Goal: Task Accomplishment & Management: Complete application form

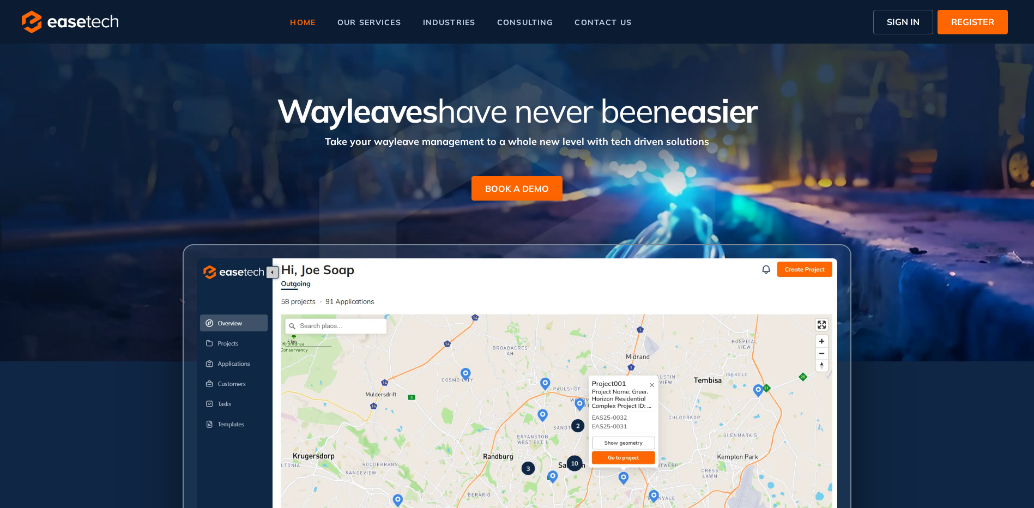
click at [501, 20] on span "SIGN IN" at bounding box center [903, 21] width 33 height 13
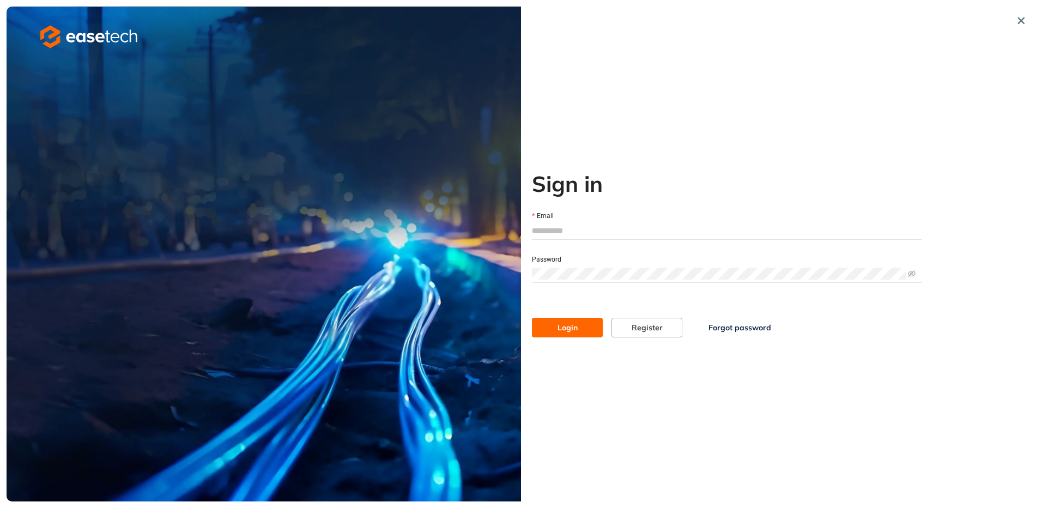
type input "**********"
click at [501, 325] on span "Login" at bounding box center [567, 327] width 20 height 12
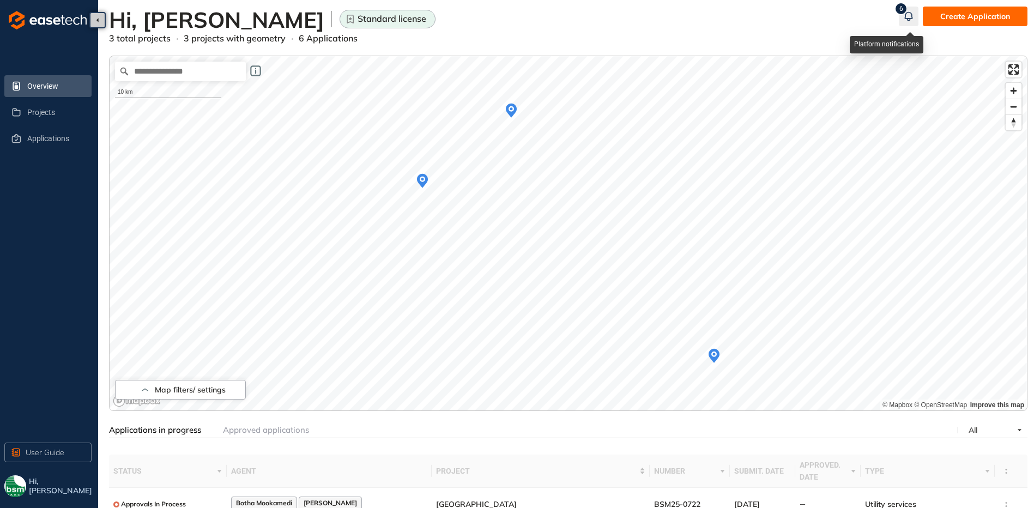
click at [501, 13] on icon "button" at bounding box center [908, 15] width 7 height 7
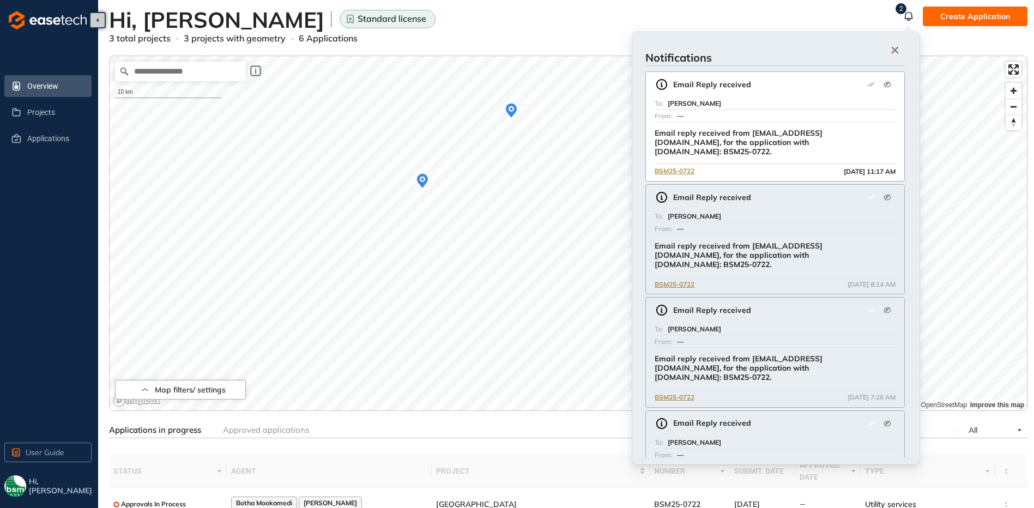
click at [501, 53] on icon "button" at bounding box center [894, 50] width 7 height 7
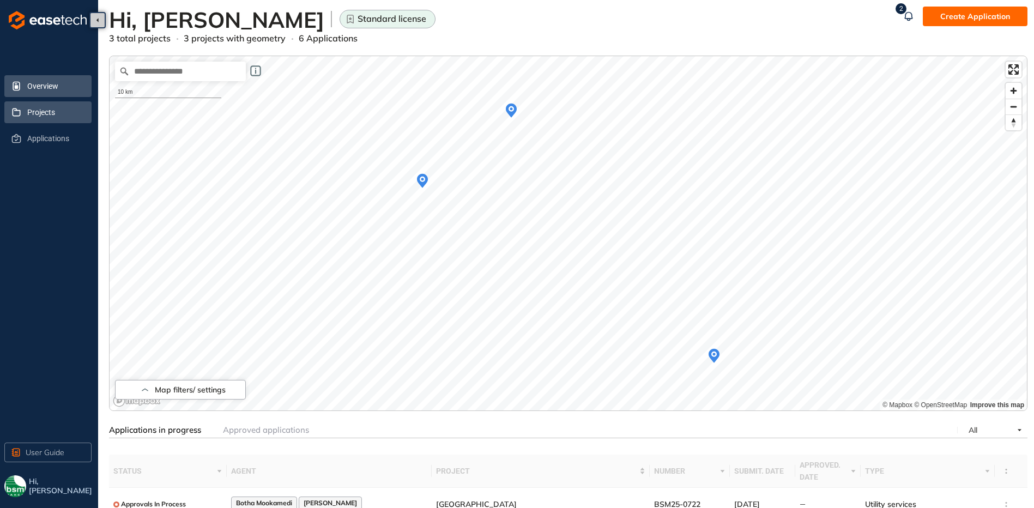
click at [50, 107] on span "Projects" at bounding box center [55, 112] width 56 height 22
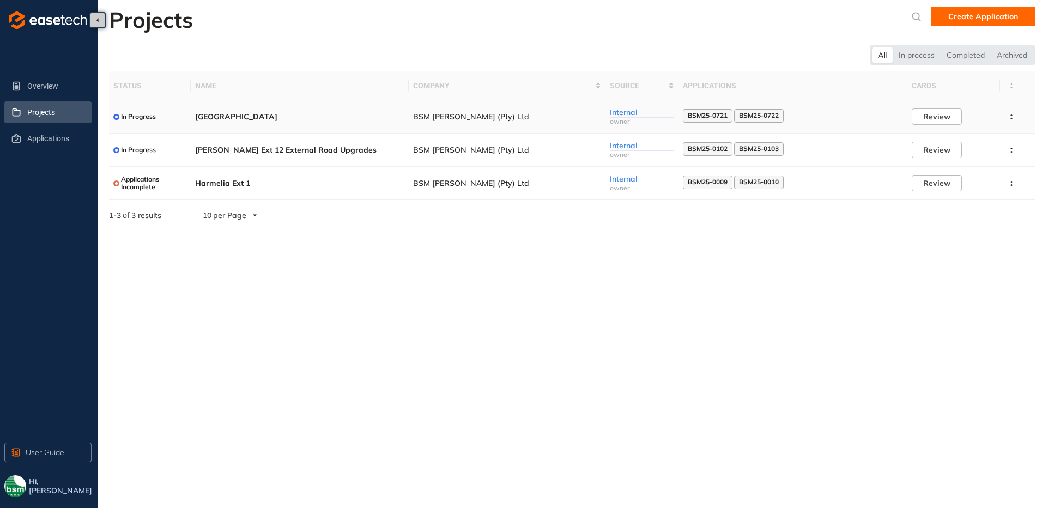
click at [230, 124] on td "[GEOGRAPHIC_DATA]" at bounding box center [300, 116] width 218 height 33
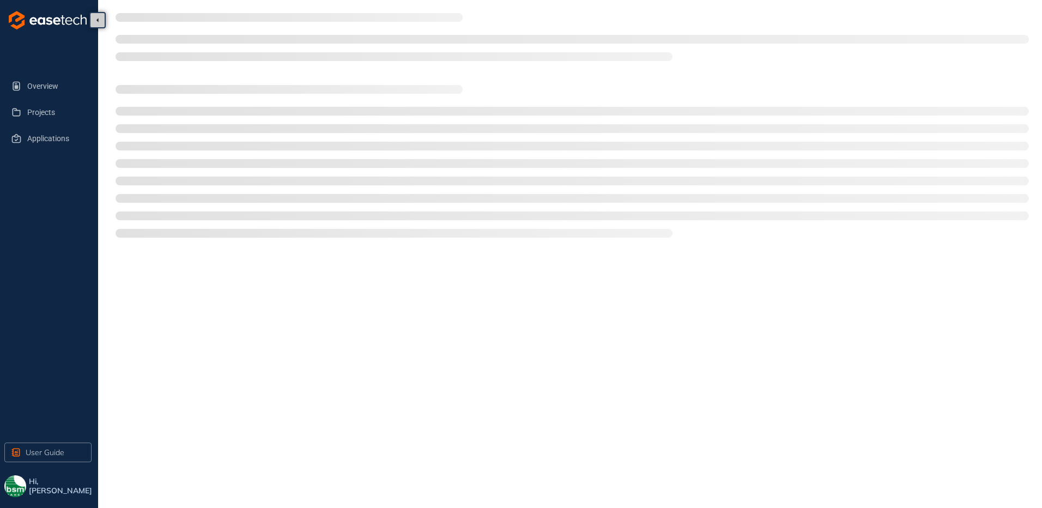
type textarea "**********"
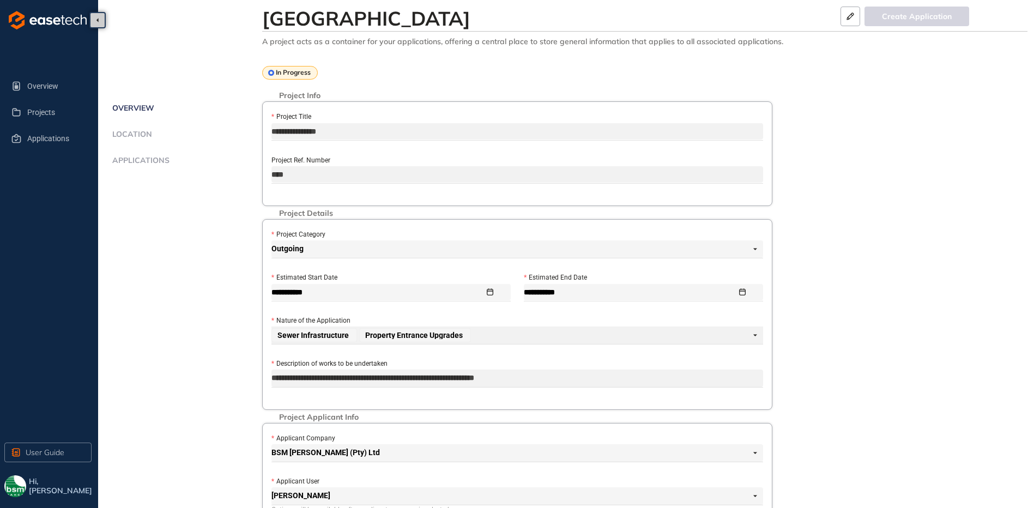
click at [139, 163] on span "Applications" at bounding box center [139, 160] width 60 height 9
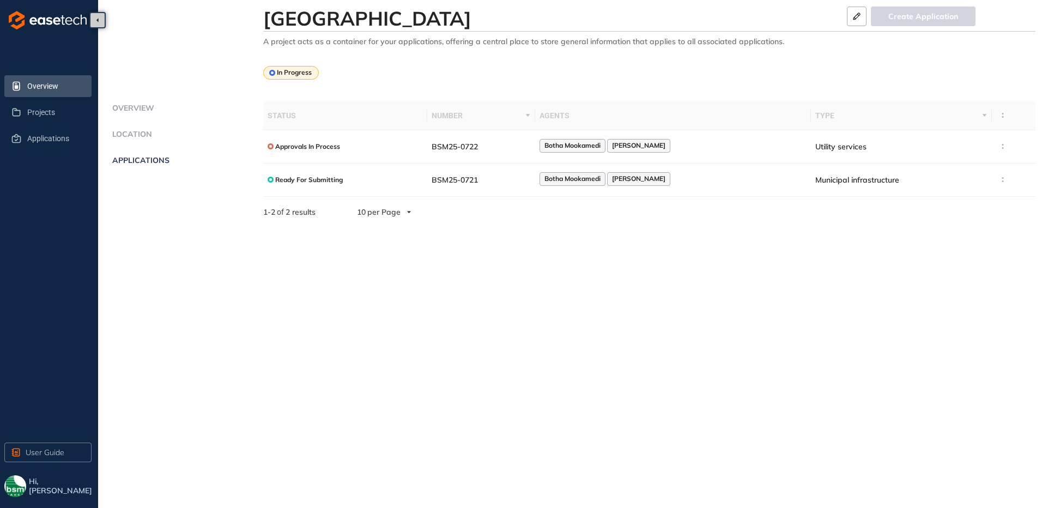
click at [26, 81] on li "Overview" at bounding box center [47, 86] width 87 height 22
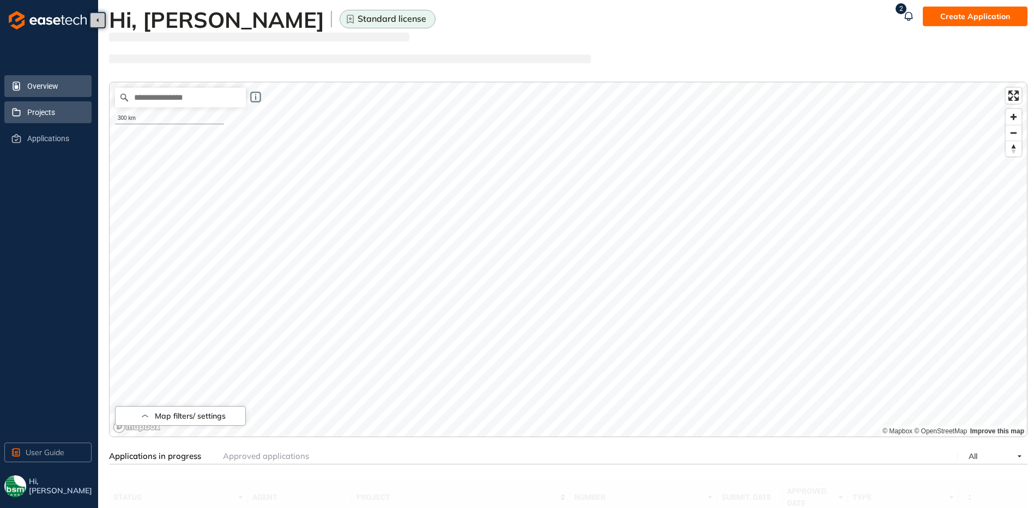
click at [35, 106] on span "Projects" at bounding box center [55, 112] width 56 height 22
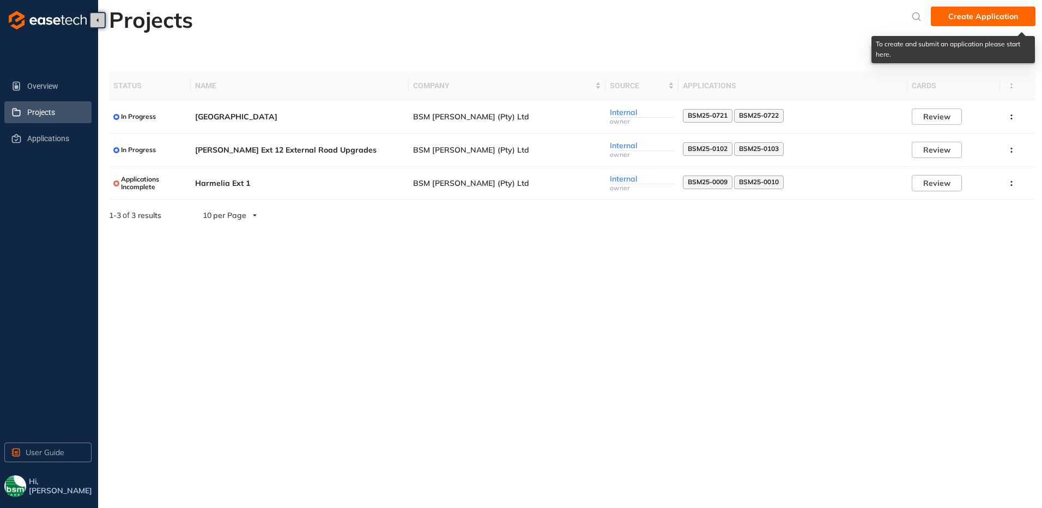
click at [501, 16] on span "Create Application" at bounding box center [983, 16] width 70 height 12
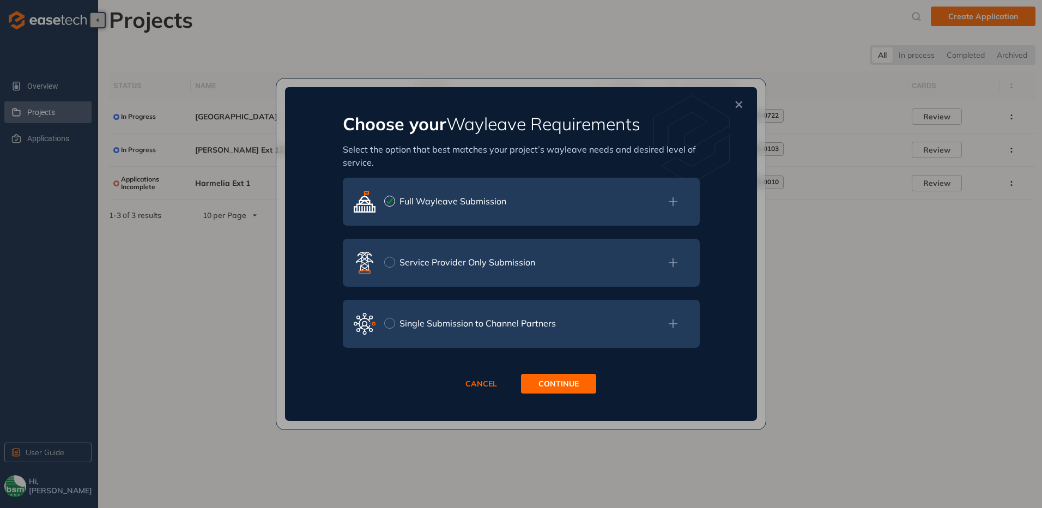
click at [464, 270] on button "Service Provider Only Submission" at bounding box center [459, 261] width 151 height 17
click at [501, 261] on icon at bounding box center [673, 263] width 10 height 12
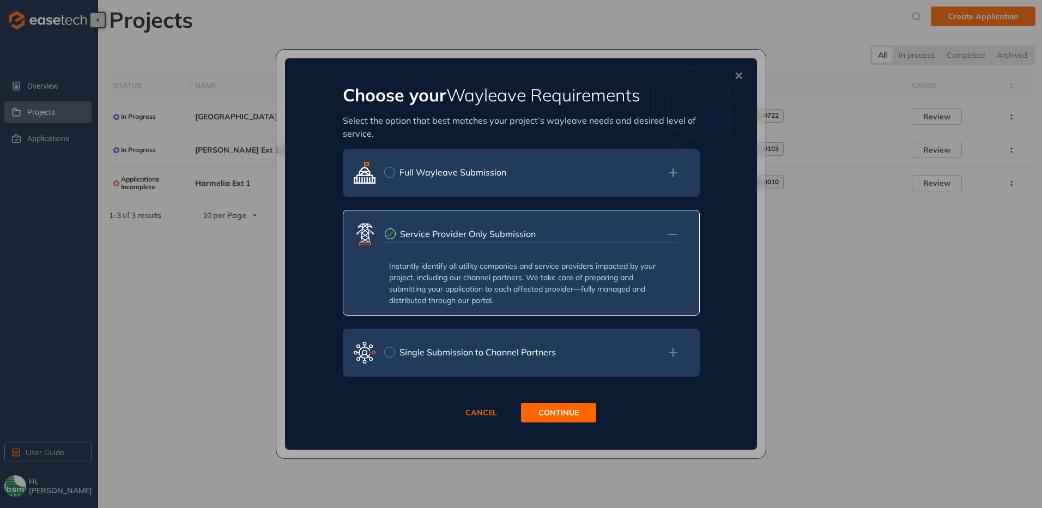
click at [501, 353] on icon at bounding box center [672, 352] width 9 height 9
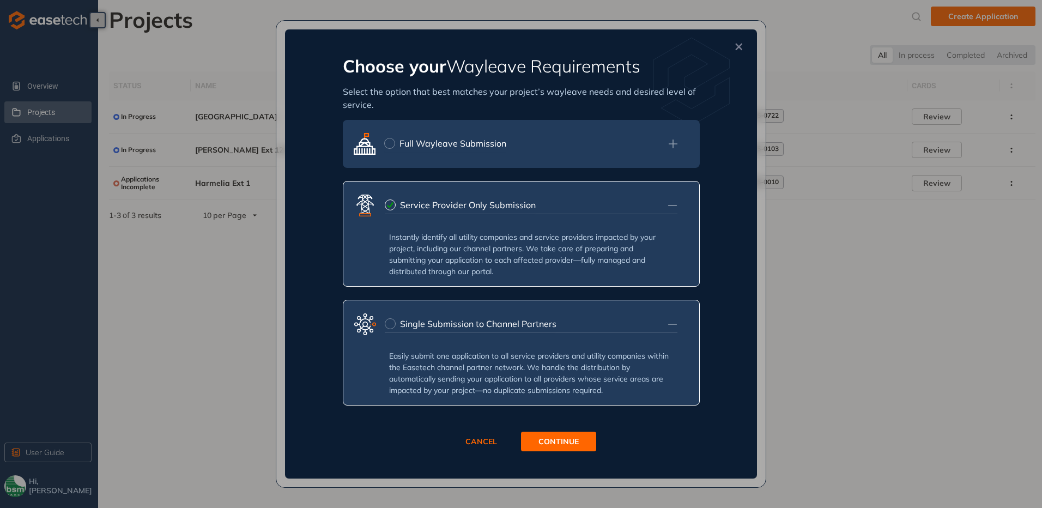
click at [501, 142] on div "Full Wayleave Submission" at bounding box center [521, 144] width 357 height 48
click at [501, 143] on icon at bounding box center [672, 143] width 9 height 9
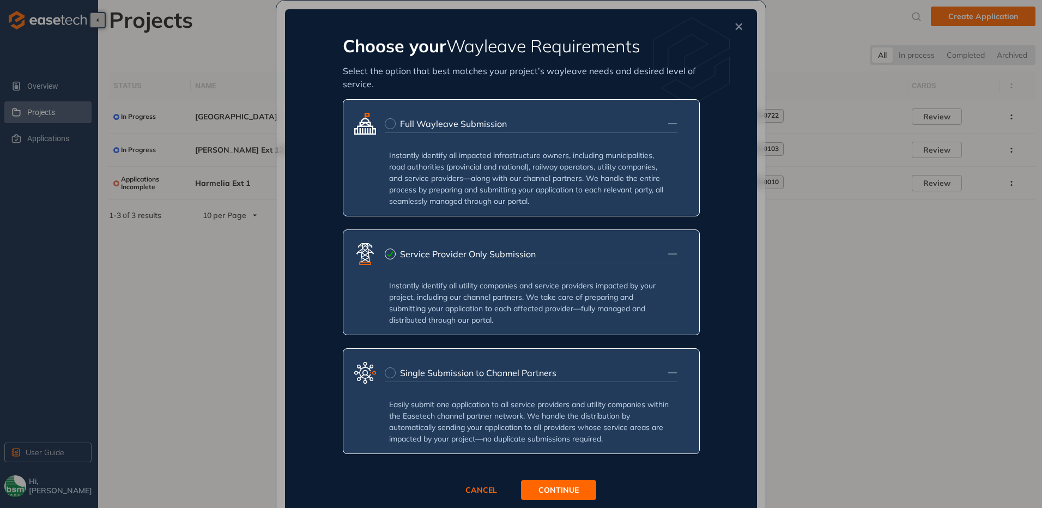
click at [501, 119] on div "Full Wayleave Submission" at bounding box center [521, 124] width 356 height 48
click at [501, 122] on icon at bounding box center [673, 124] width 10 height 12
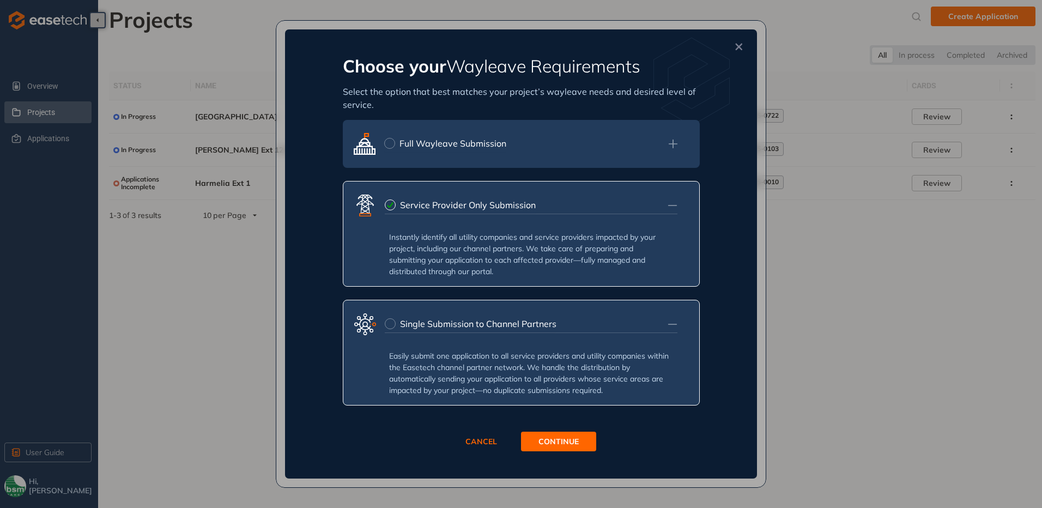
click at [501, 325] on icon at bounding box center [673, 324] width 10 height 12
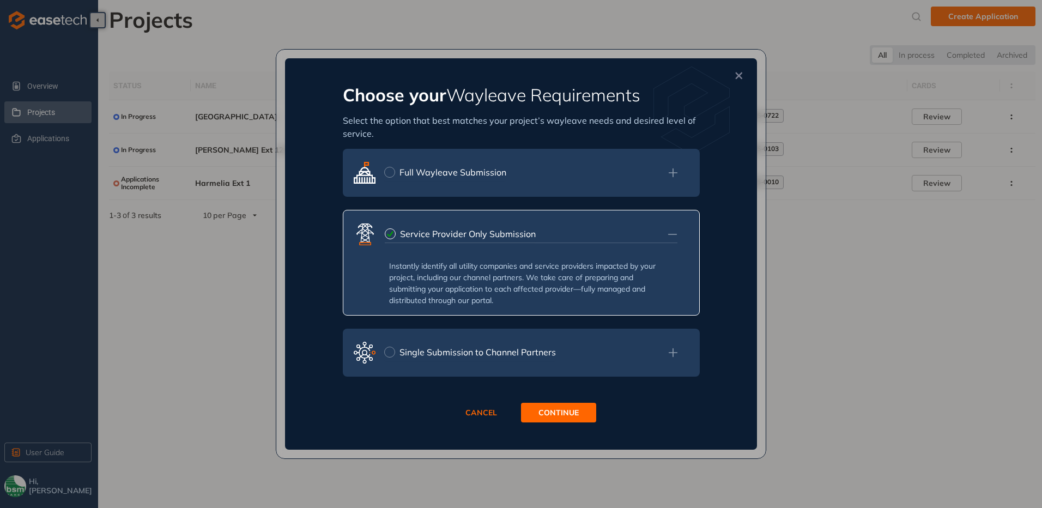
drag, startPoint x: 153, startPoint y: 150, endPoint x: 154, endPoint y: 145, distance: 5.6
click at [153, 150] on div "Choose your Wayleave Requirements Select the option that best matches your proj…" at bounding box center [521, 254] width 1042 height 508
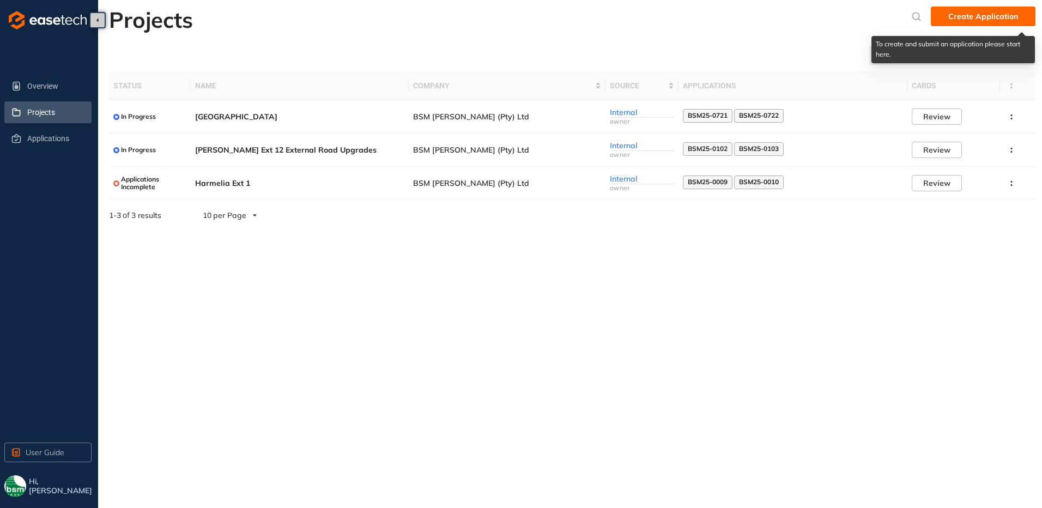
click at [501, 20] on span "Create Application" at bounding box center [983, 16] width 70 height 12
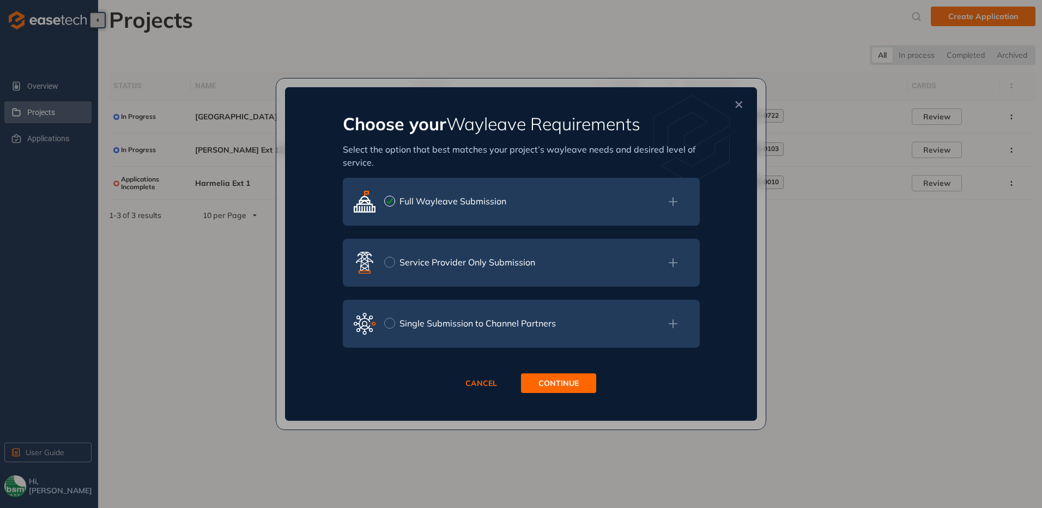
click at [501, 321] on icon at bounding box center [673, 324] width 10 height 12
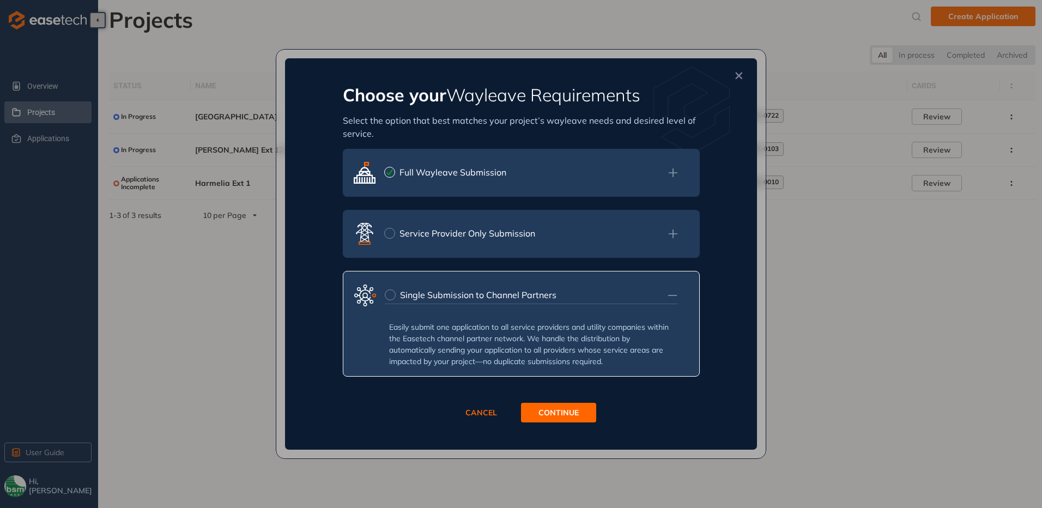
click at [501, 234] on icon at bounding box center [673, 234] width 10 height 12
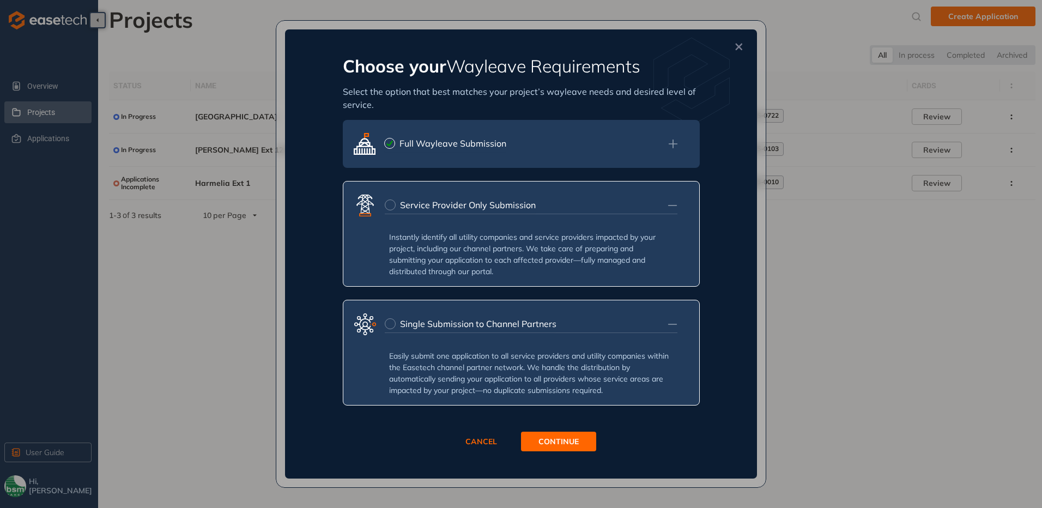
click at [501, 140] on icon at bounding box center [673, 144] width 10 height 12
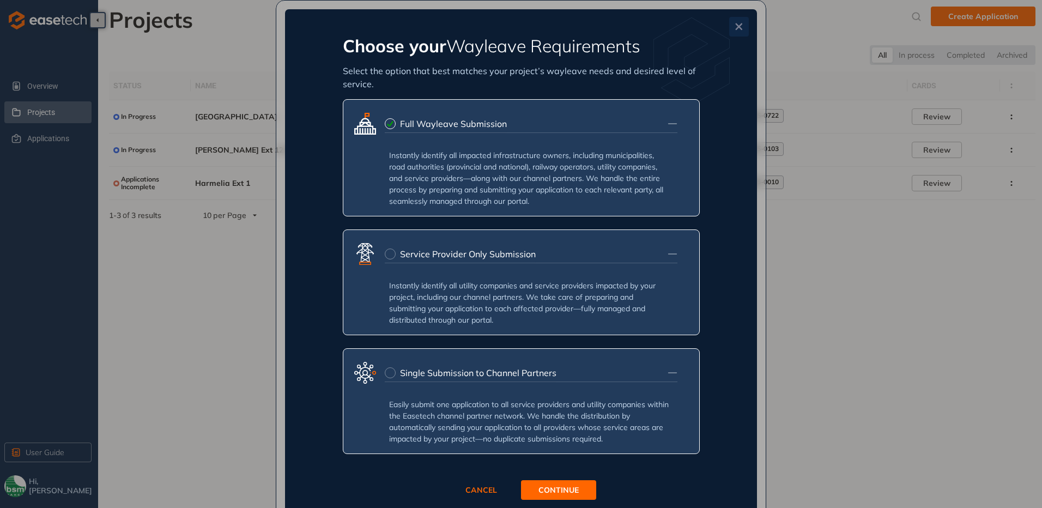
click at [501, 25] on icon "Close" at bounding box center [739, 26] width 7 height 7
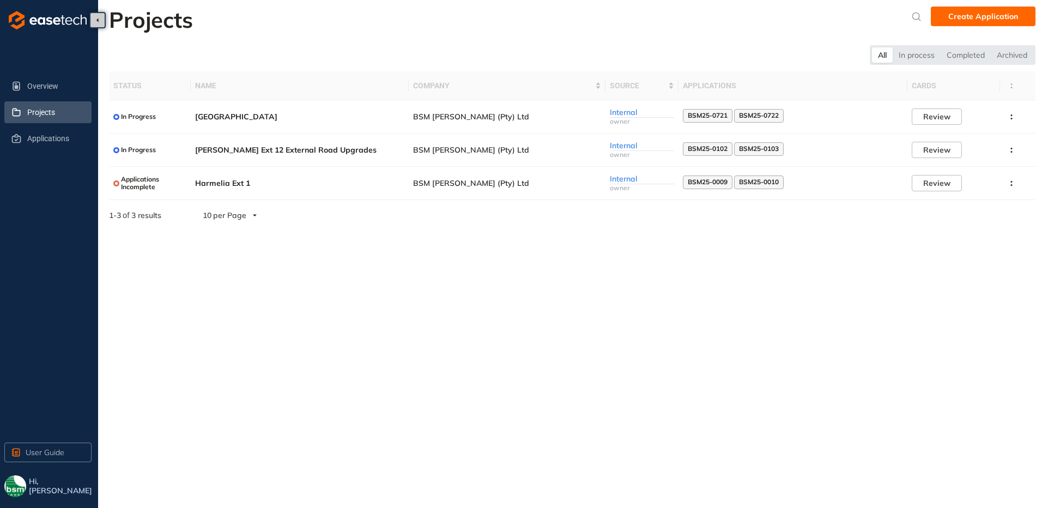
click at [501, 317] on section "Projects Create Application All In process Completed Archived Status Name Compa…" at bounding box center [570, 254] width 944 height 508
click at [40, 488] on span "Hi, [PERSON_NAME]" at bounding box center [61, 486] width 65 height 19
click at [20, 487] on img "button" at bounding box center [15, 486] width 22 height 22
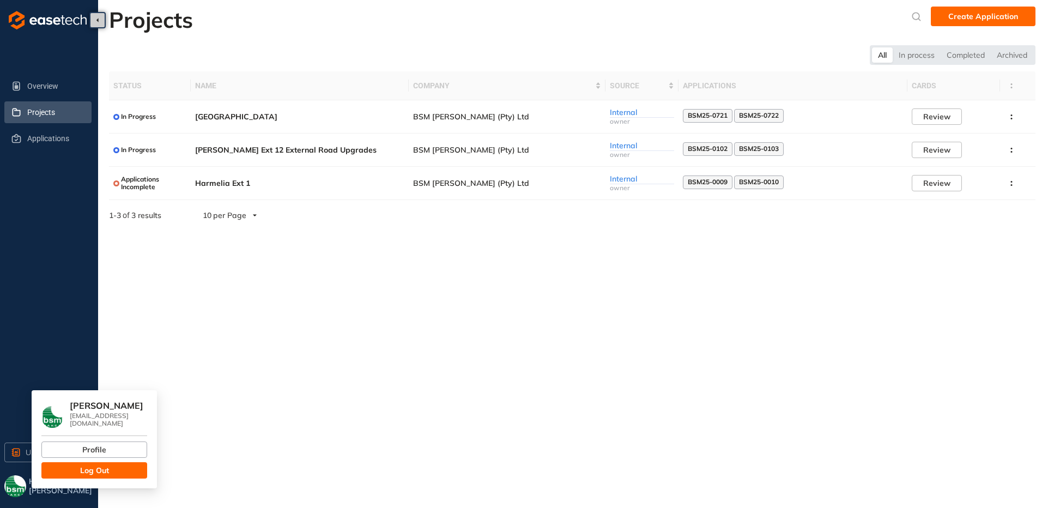
click at [62, 472] on button "Log Out" at bounding box center [94, 470] width 106 height 16
